Goal: Transaction & Acquisition: Purchase product/service

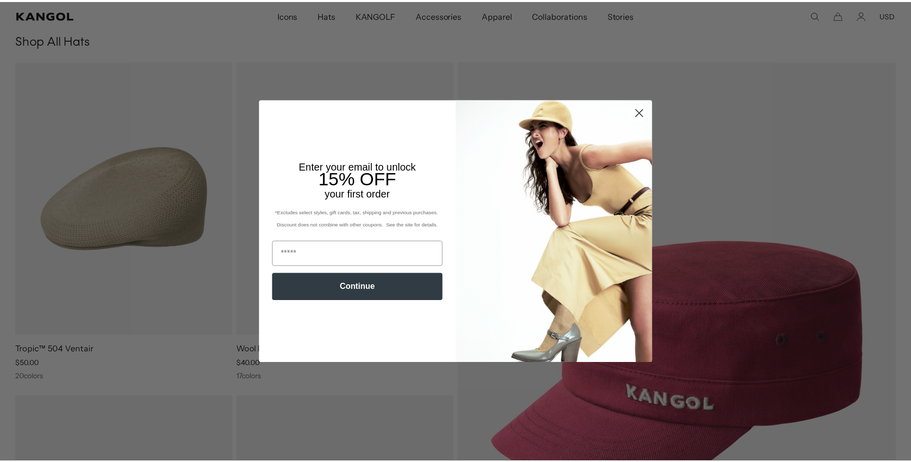
scroll to position [0, 209]
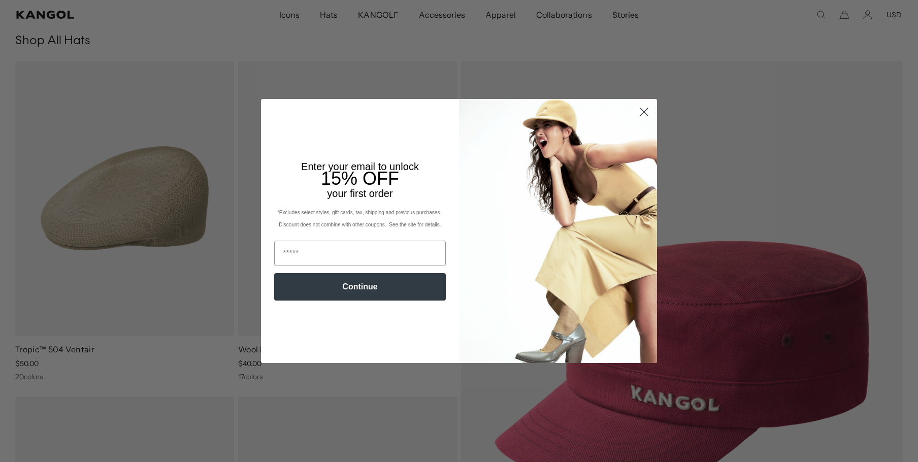
click at [642, 114] on icon "Close dialog" at bounding box center [644, 111] width 7 height 7
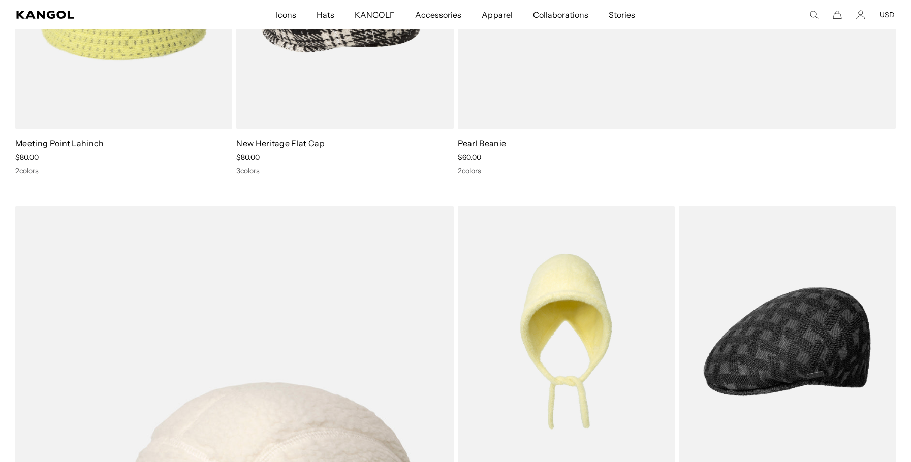
scroll to position [6196, 0]
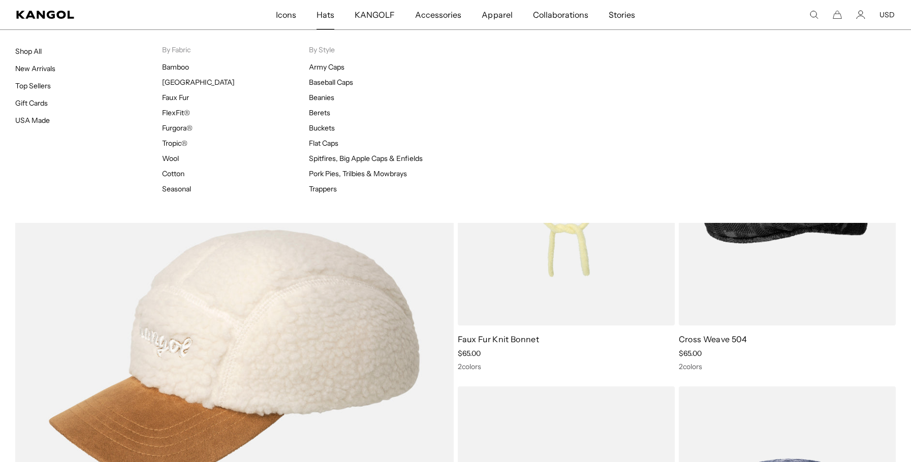
click at [326, 18] on span "Hats" at bounding box center [325, 14] width 18 height 29
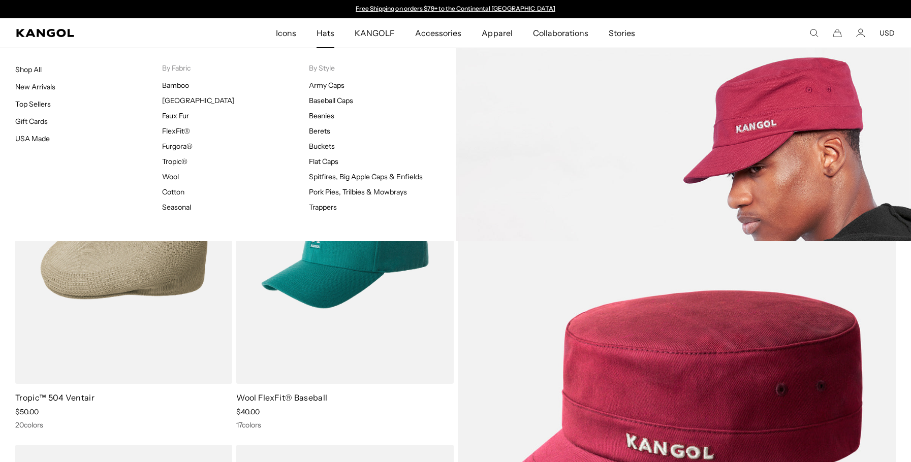
click at [329, 84] on link "Army Caps" at bounding box center [327, 85] width 36 height 9
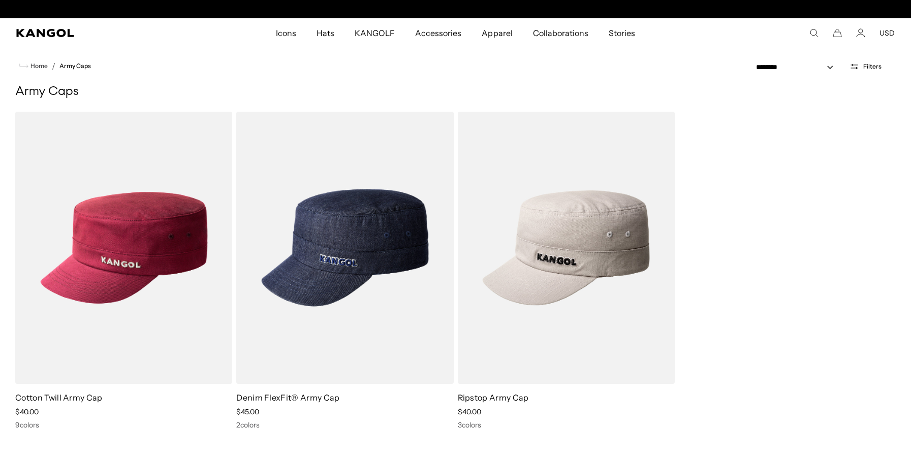
scroll to position [0, 209]
